Goal: Task Accomplishment & Management: Use online tool/utility

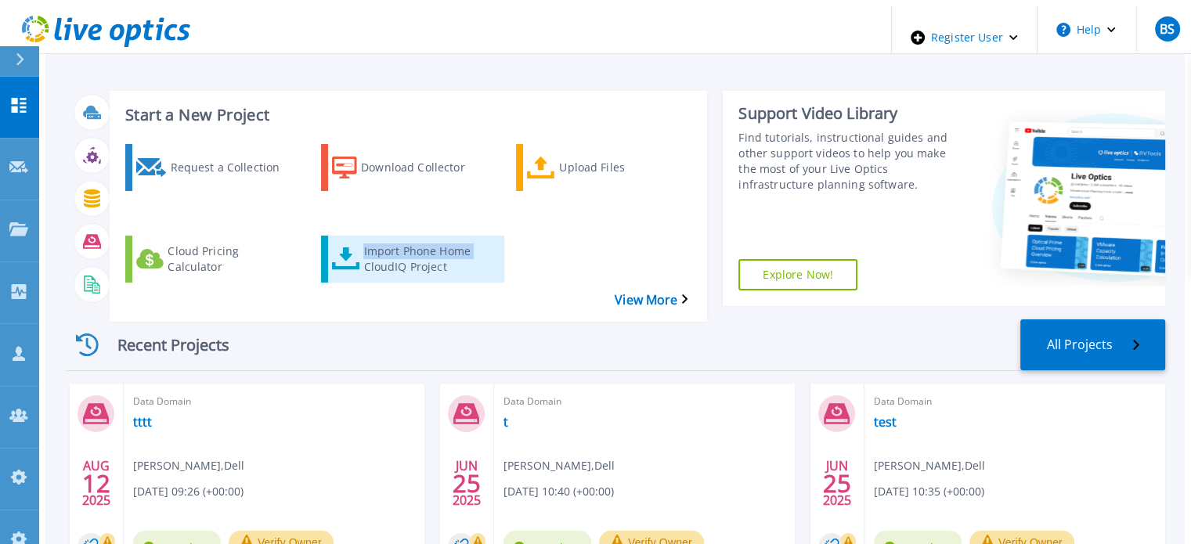
click at [352, 236] on link "Import Phone Home CloudIQ Project" at bounding box center [412, 259] width 183 height 47
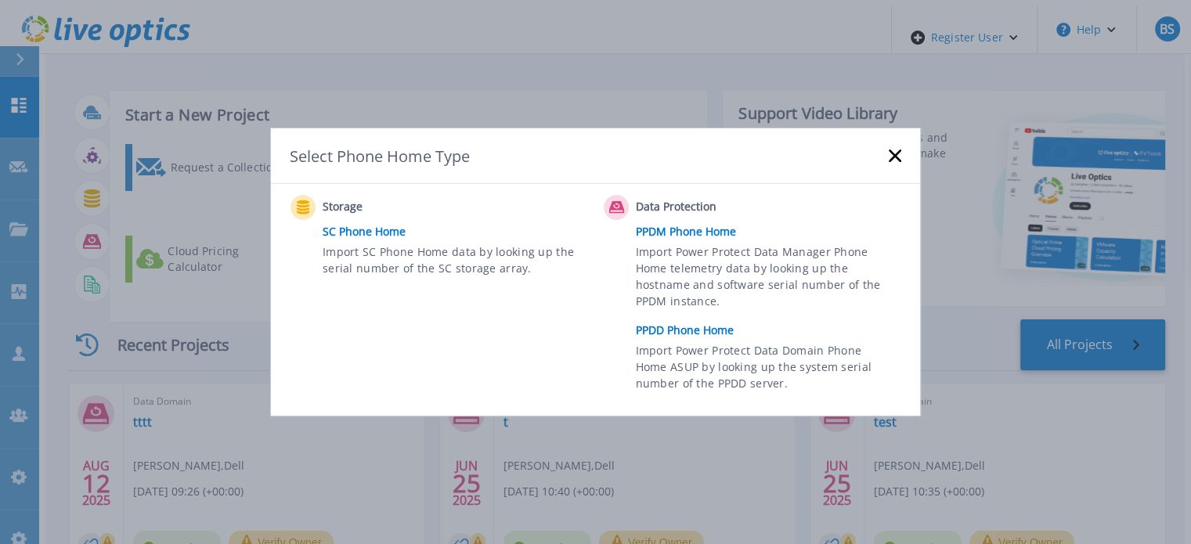
click at [686, 332] on link "PPDD Phone Home" at bounding box center [772, 330] width 273 height 23
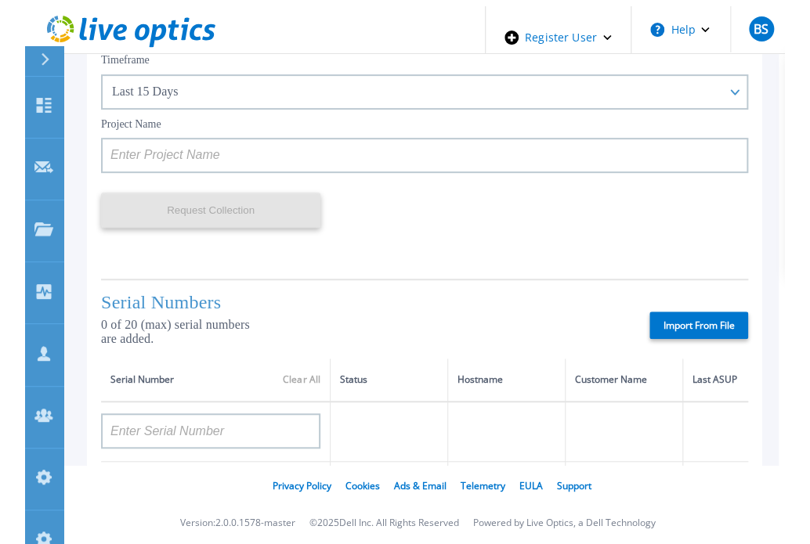
scroll to position [157, 0]
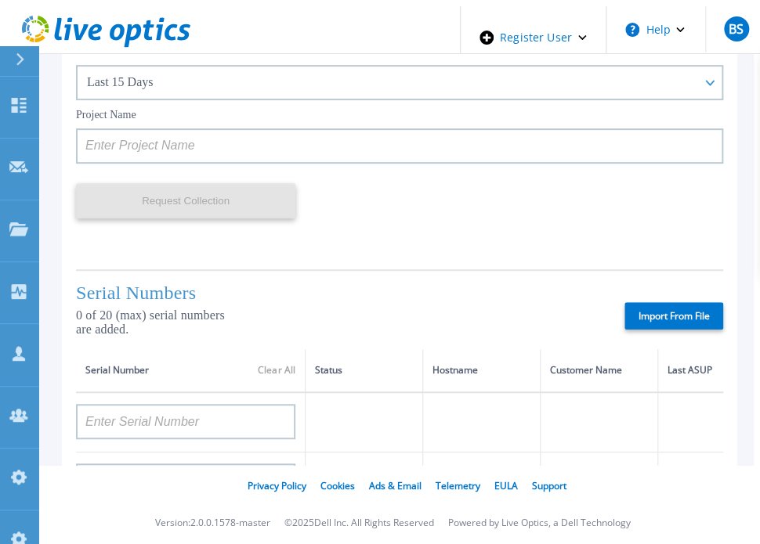
click at [663, 316] on label "Import From File" at bounding box center [673, 315] width 99 height 27
click at [0, 0] on input "Import From File" at bounding box center [0, 0] width 0 height 0
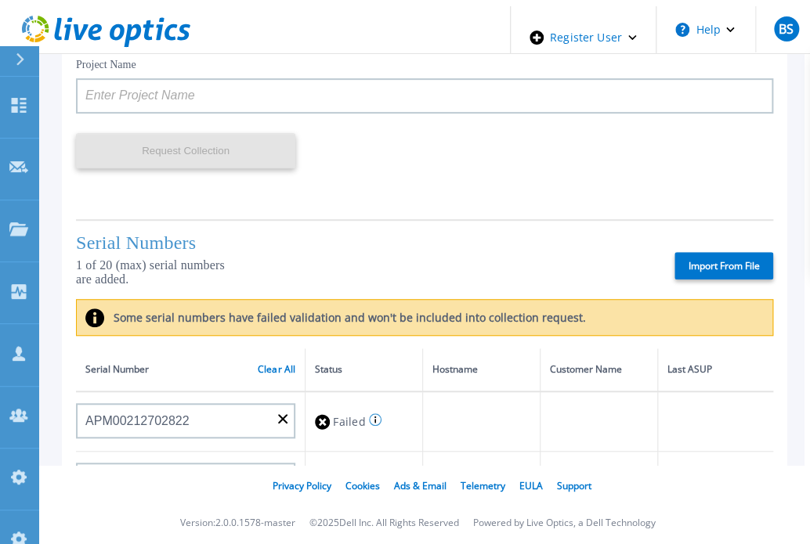
scroll to position [235, 0]
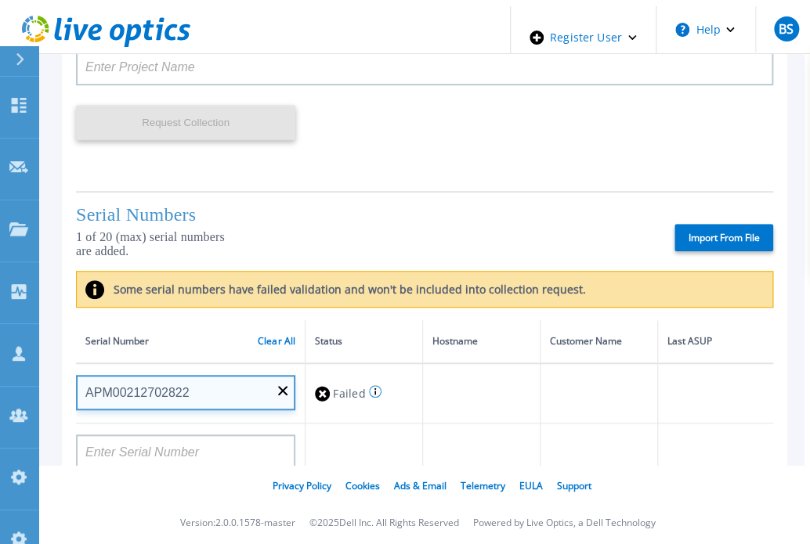
click at [141, 401] on input "APM00212702822" at bounding box center [185, 392] width 219 height 35
click at [141, 400] on input "APM00212702822" at bounding box center [185, 392] width 219 height 35
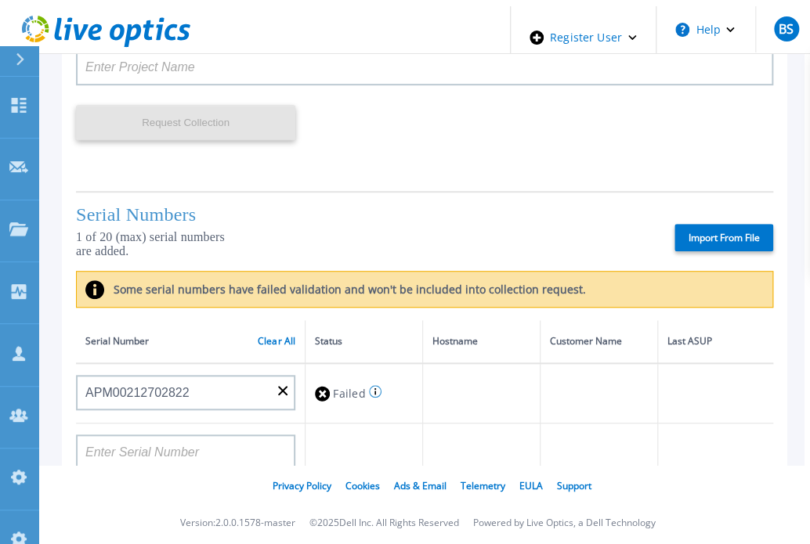
drag, startPoint x: 142, startPoint y: 401, endPoint x: 135, endPoint y: 172, distance: 228.8
click at [138, 175] on div "Request Collection This might take a few minutes please wait..." at bounding box center [185, 132] width 219 height 94
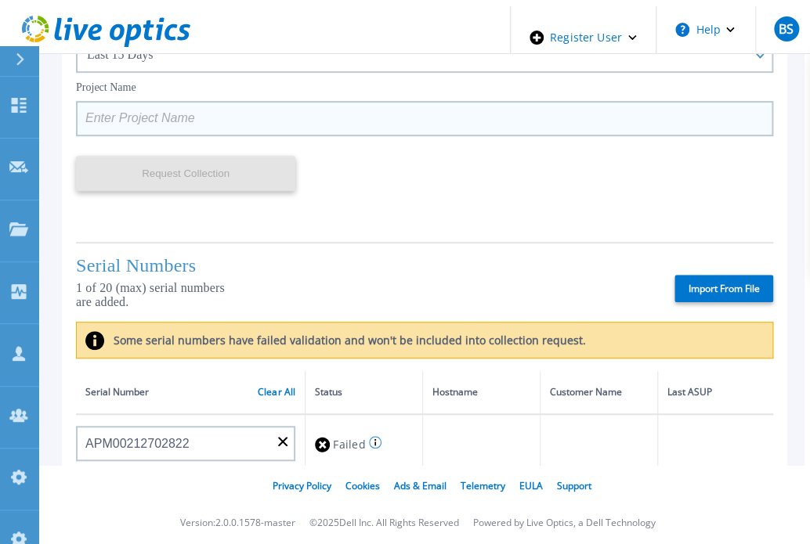
scroll to position [157, 0]
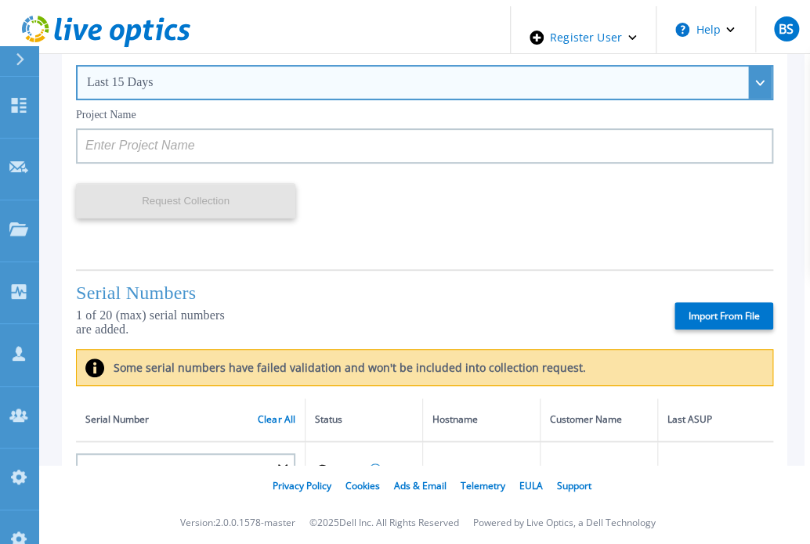
click at [151, 85] on div "Last 15 Days" at bounding box center [416, 82] width 658 height 14
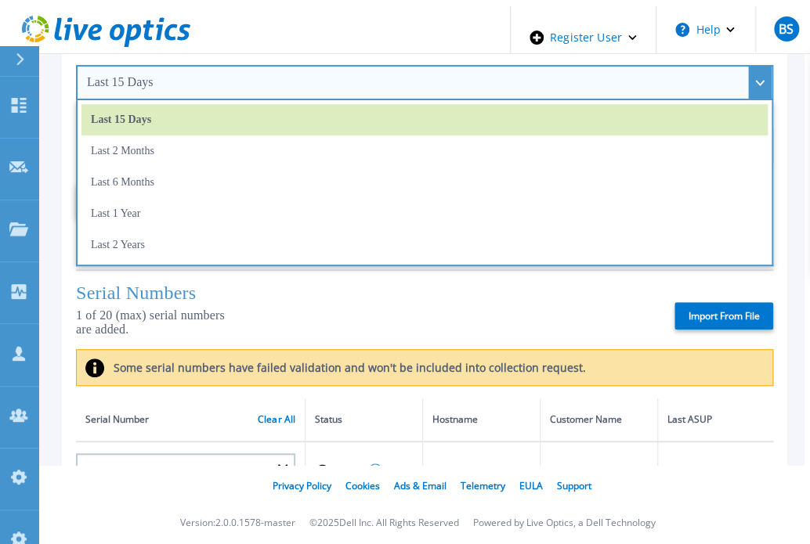
drag, startPoint x: 162, startPoint y: 152, endPoint x: 203, endPoint y: 184, distance: 51.9
click at [162, 152] on li "Last 2 Months" at bounding box center [424, 150] width 686 height 31
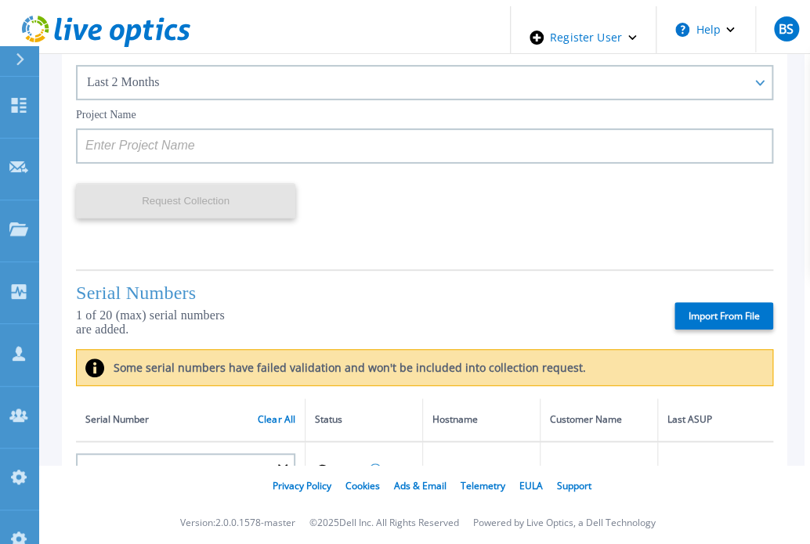
click at [746, 310] on label "Import From File" at bounding box center [723, 315] width 99 height 27
click at [0, 0] on input "Import From File" at bounding box center [0, 0] width 0 height 0
type input "APM00212702822"
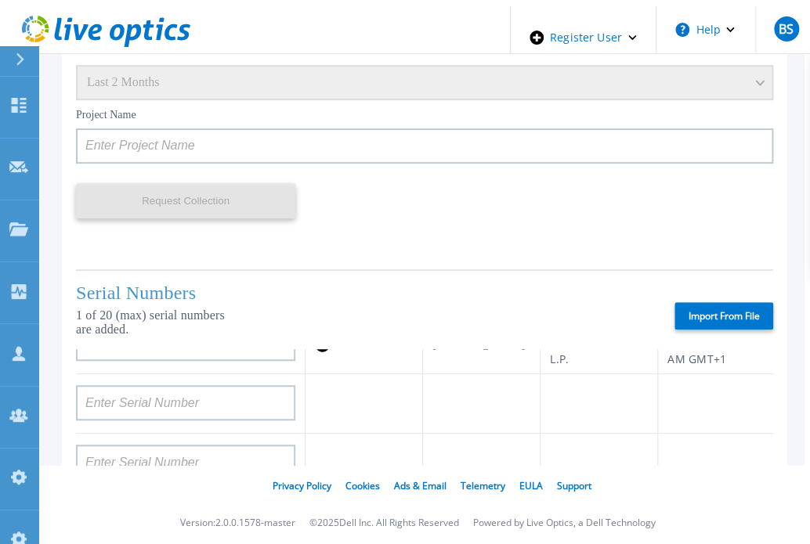
scroll to position [0, 0]
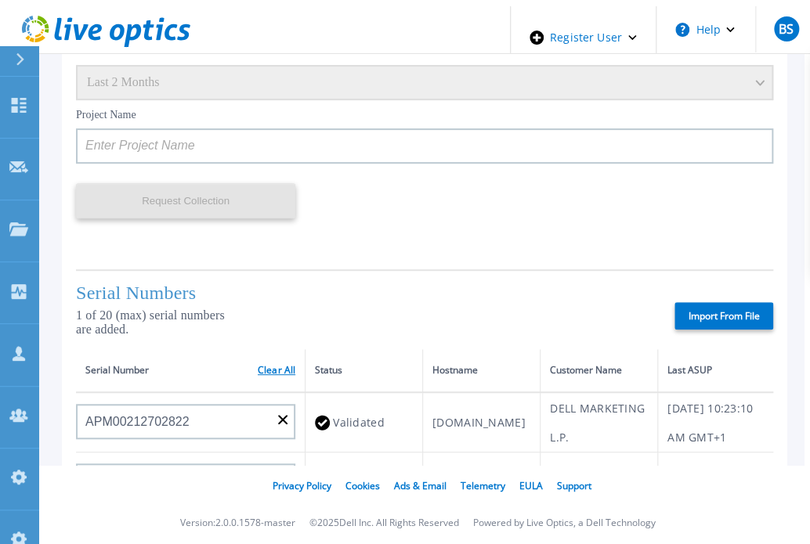
click at [281, 372] on link "Clear All" at bounding box center [277, 370] width 38 height 11
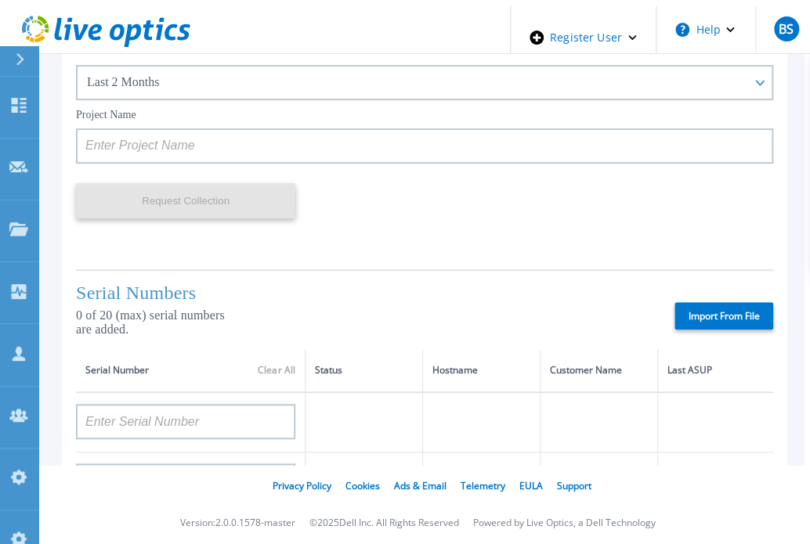
click at [722, 308] on label "Import From File" at bounding box center [723, 315] width 99 height 27
click at [0, 0] on input "Import From File" at bounding box center [0, 0] width 0 height 0
click at [241, 90] on div "Last 2 Months" at bounding box center [424, 82] width 697 height 35
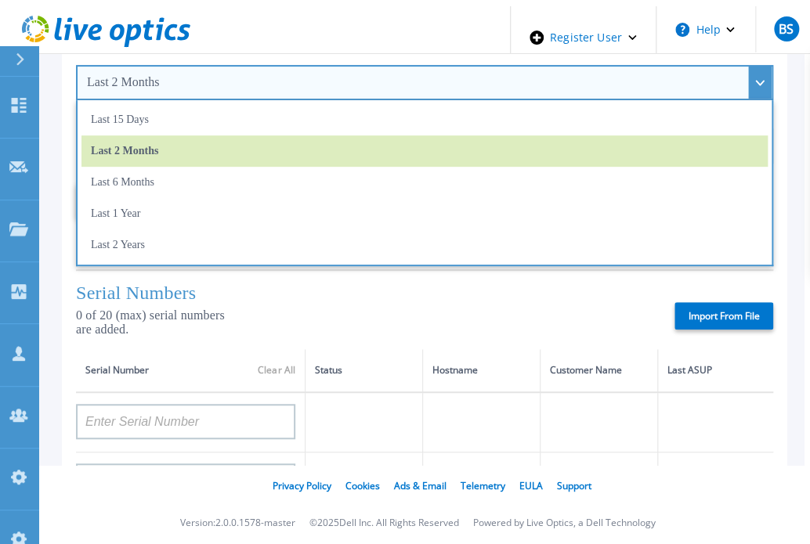
type input "APM00212702822"
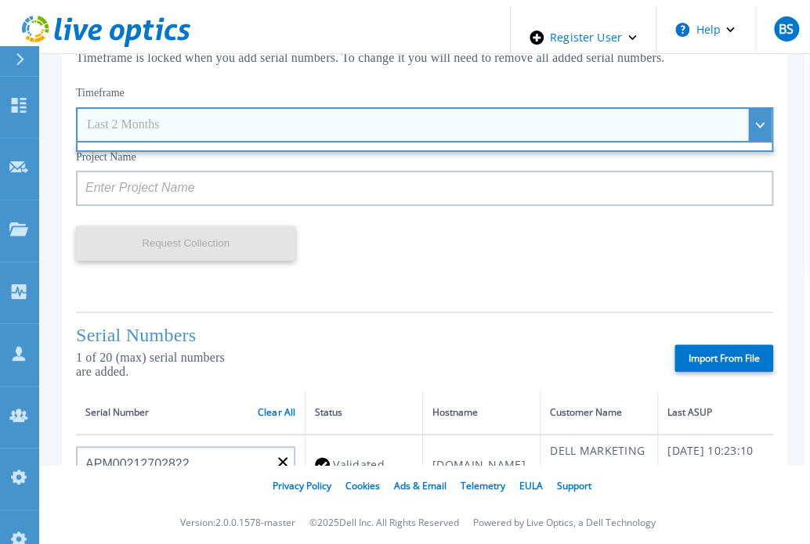
scroll to position [78, 0]
